Goal: Task Accomplishment & Management: Use online tool/utility

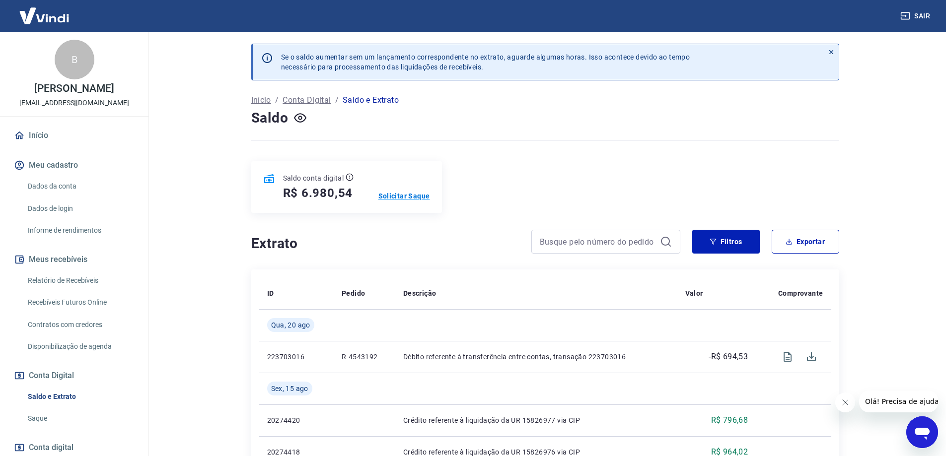
click at [417, 195] on p "Solicitar Saque" at bounding box center [404, 196] width 52 height 10
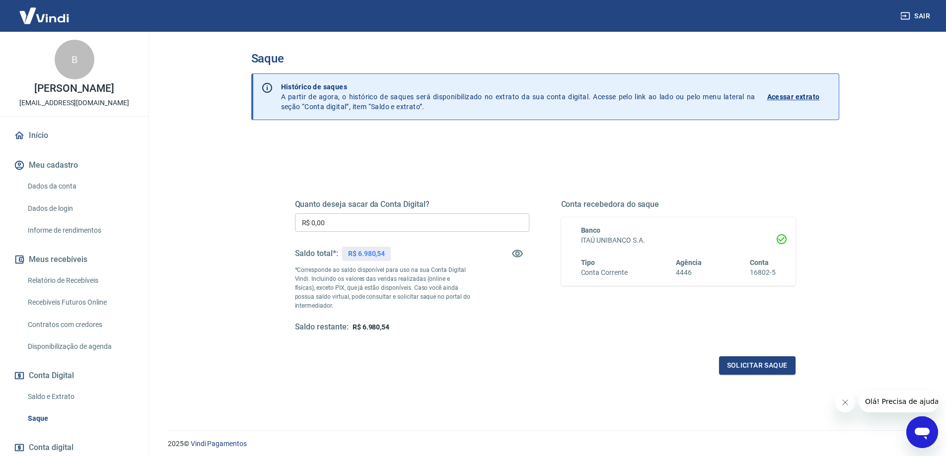
click at [415, 228] on input "R$ 0,00" at bounding box center [412, 223] width 234 height 18
type input "R$ 6.980,00"
click at [731, 375] on div "Quanto deseja sacar da Conta Digital? R$ 6.980,00 ​ Saldo total*: R$ 6.980,54 *…" at bounding box center [545, 271] width 524 height 231
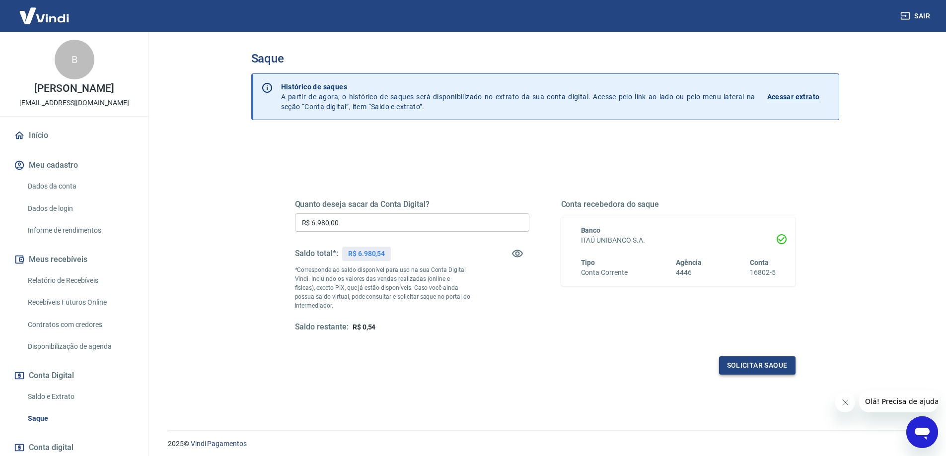
click at [732, 372] on button "Solicitar saque" at bounding box center [757, 366] width 76 height 18
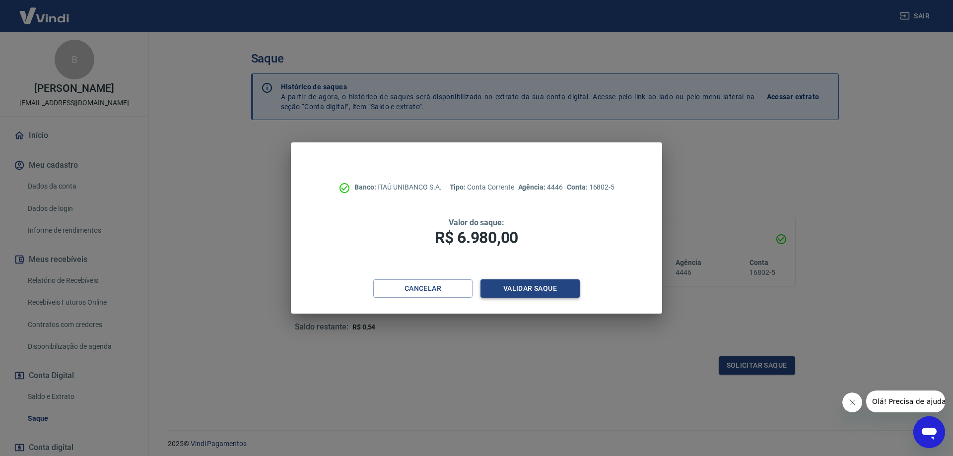
click at [506, 285] on button "Validar saque" at bounding box center [530, 289] width 99 height 18
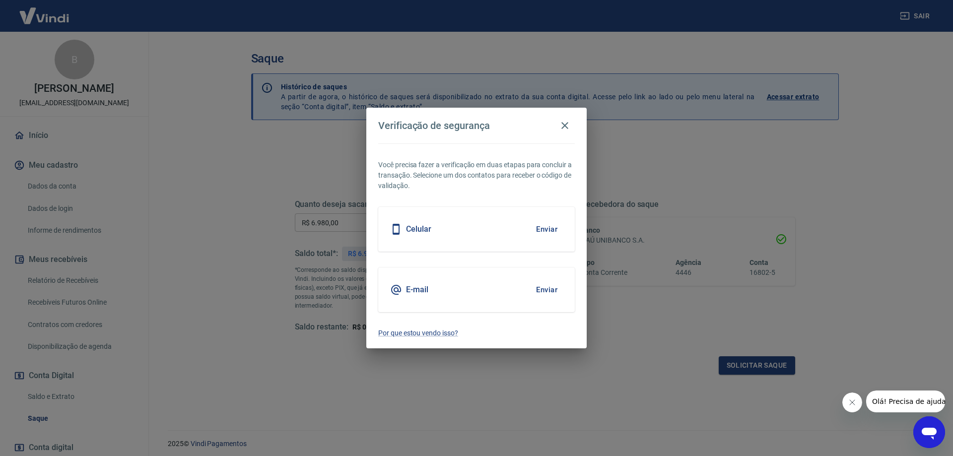
click at [407, 228] on h5 "Celular" at bounding box center [418, 229] width 25 height 10
click at [549, 229] on button "Enviar" at bounding box center [547, 229] width 32 height 21
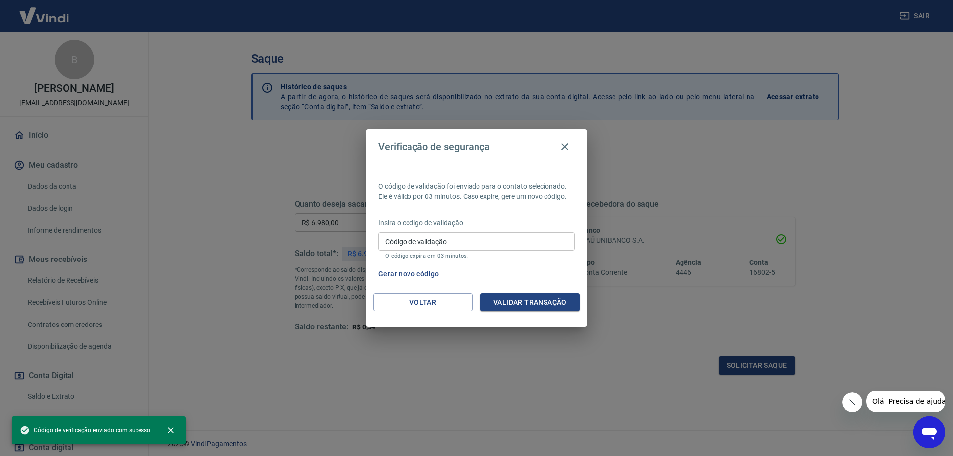
click at [470, 245] on input "Código de validação" at bounding box center [476, 241] width 197 height 18
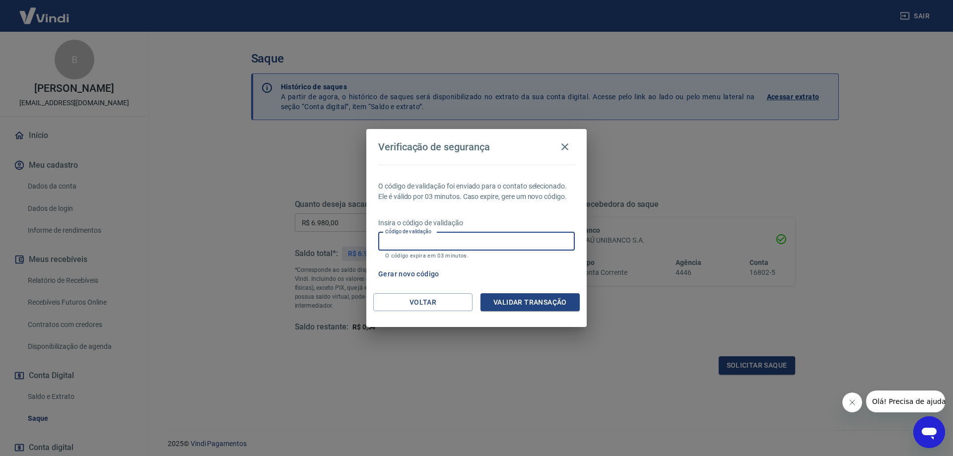
click at [470, 245] on input "Código de validação" at bounding box center [476, 241] width 197 height 18
click at [500, 220] on p "Insira o código de validação" at bounding box center [476, 223] width 197 height 10
drag, startPoint x: 435, startPoint y: 243, endPoint x: 435, endPoint y: 237, distance: 6.5
click at [435, 243] on input "Código de validação" at bounding box center [476, 241] width 197 height 18
type input "785264"
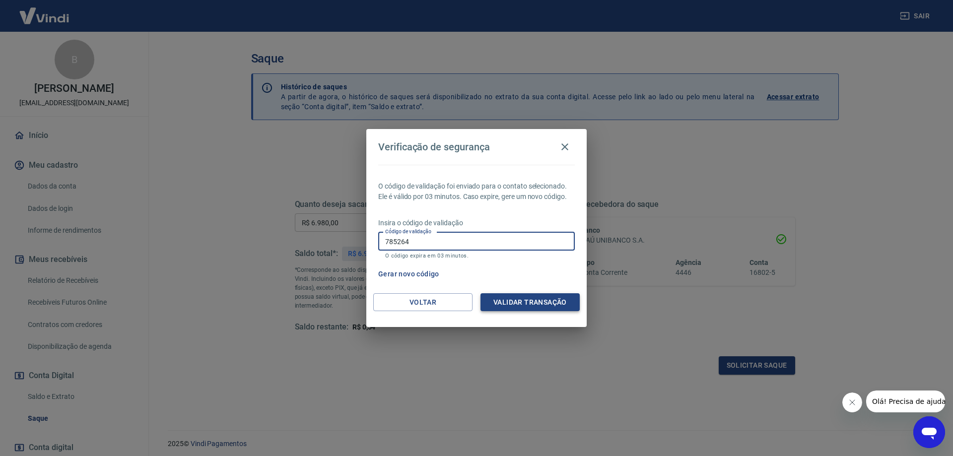
click at [510, 301] on button "Validar transação" at bounding box center [530, 302] width 99 height 18
